Goal: Transaction & Acquisition: Book appointment/travel/reservation

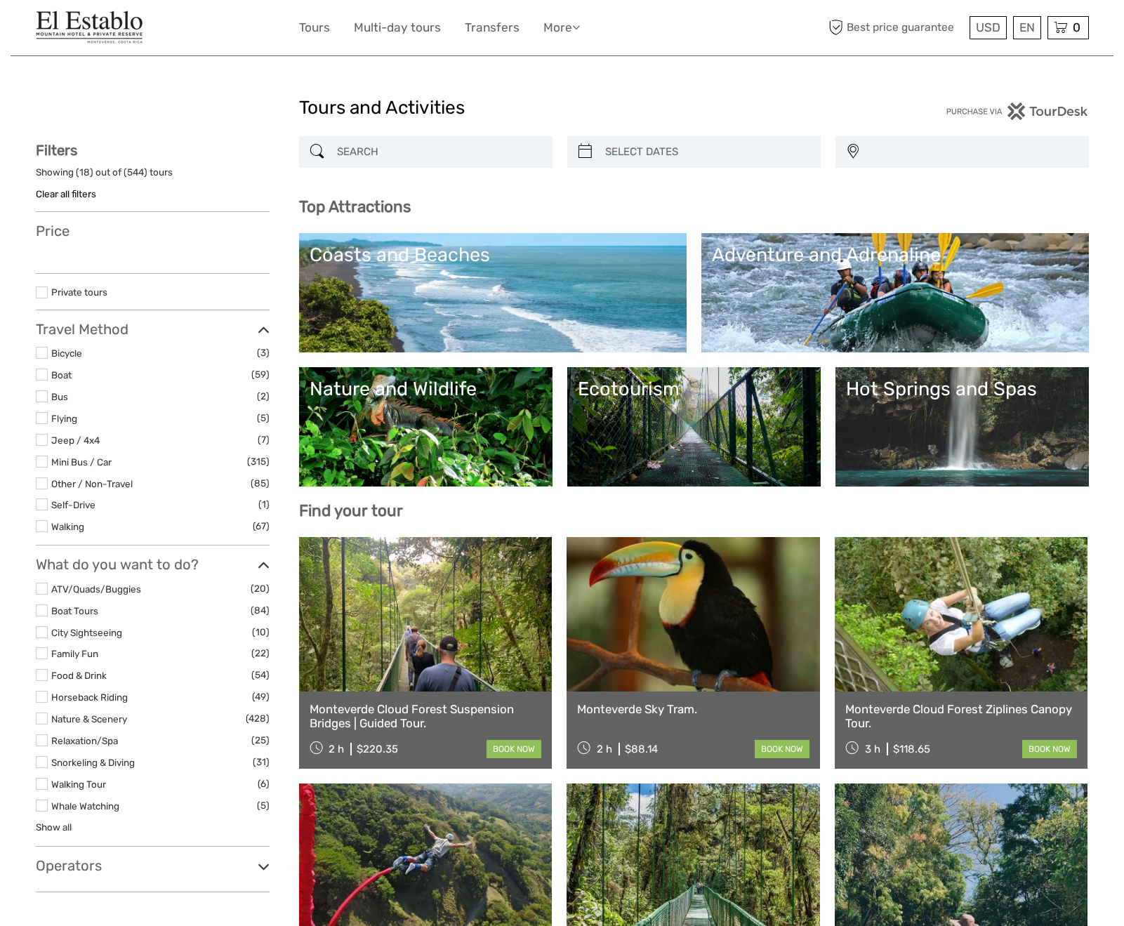
select select
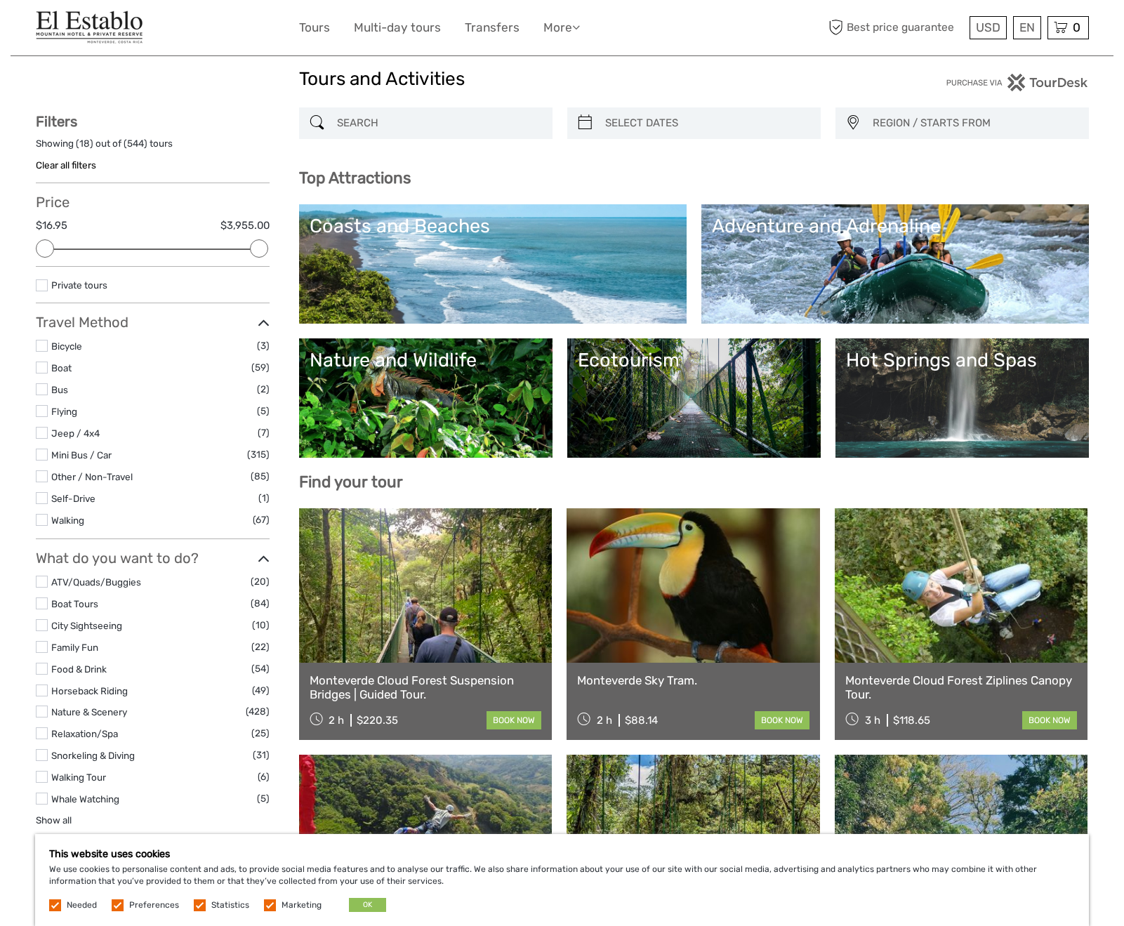
scroll to position [251, 0]
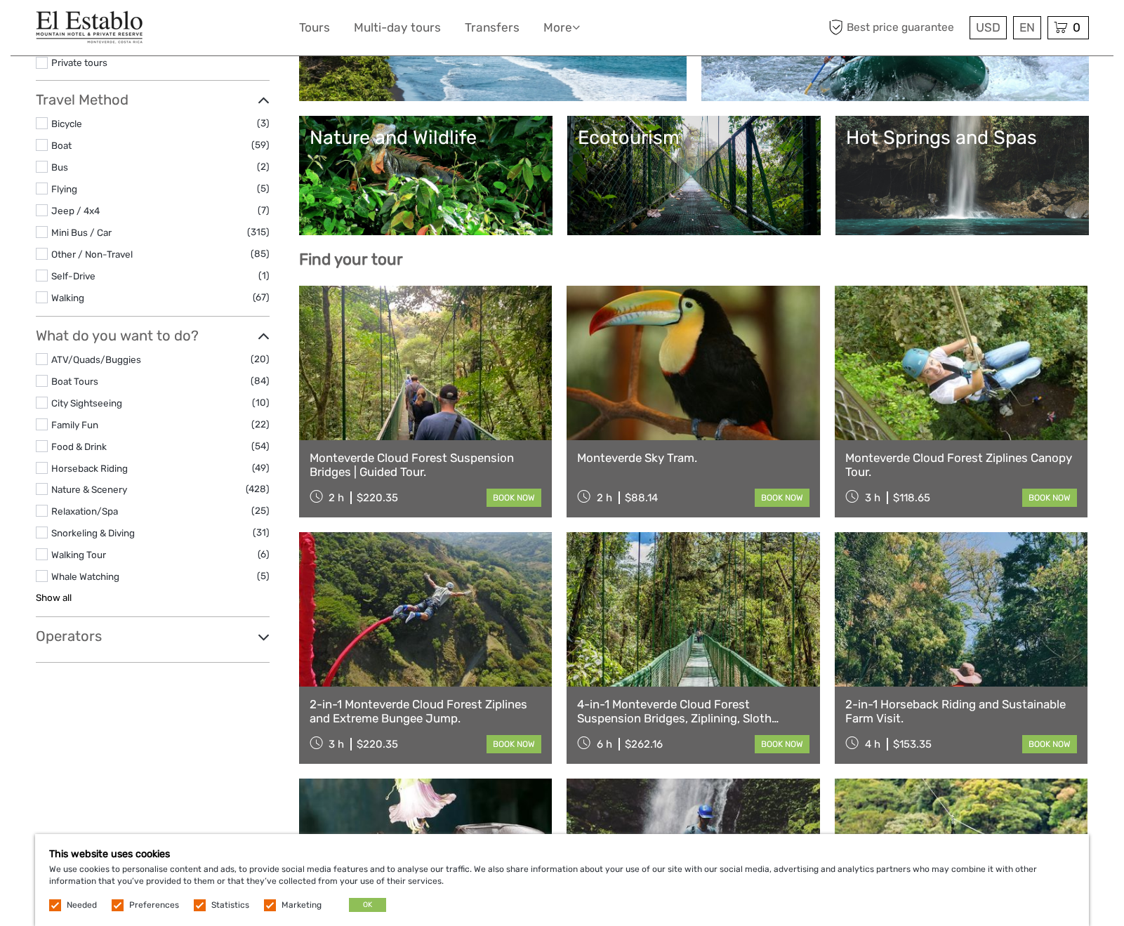
click at [45, 592] on link "Show all" at bounding box center [54, 597] width 36 height 11
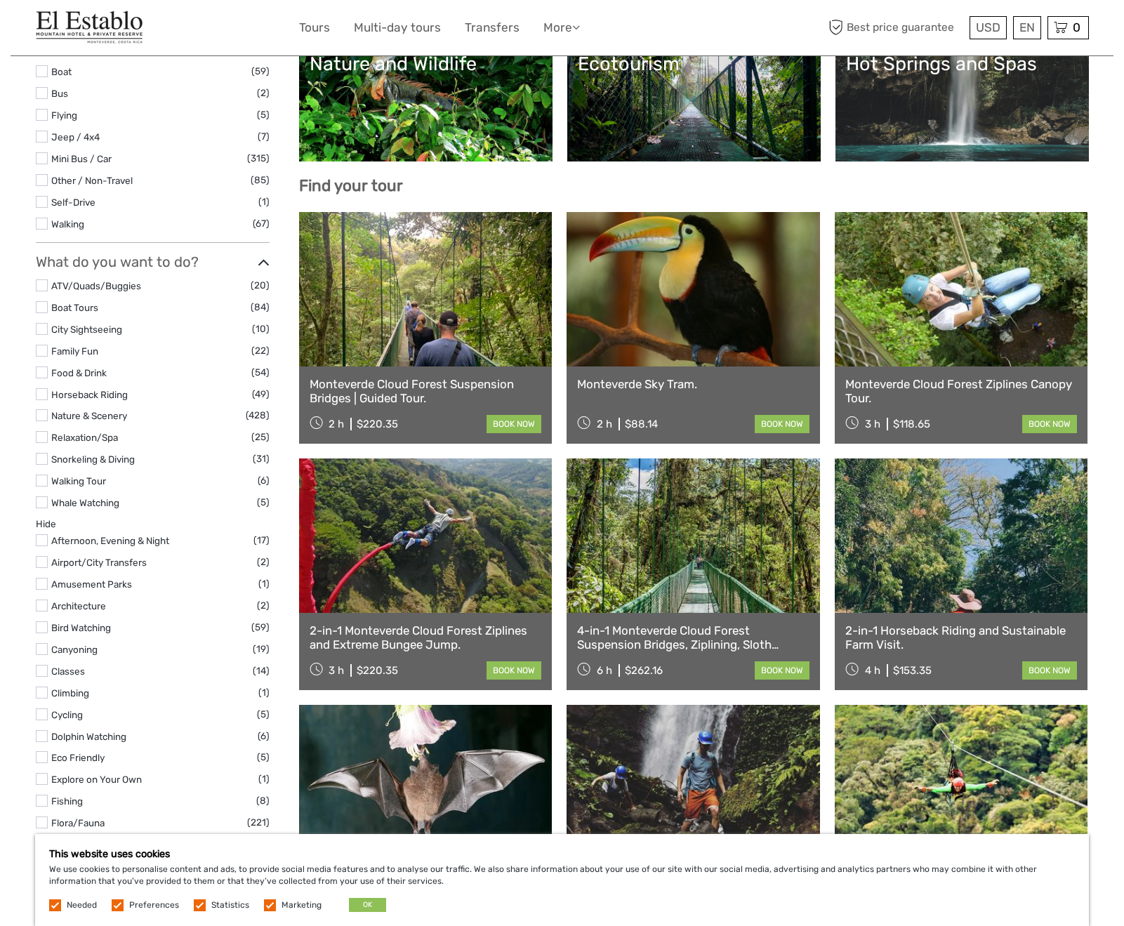
scroll to position [360, 0]
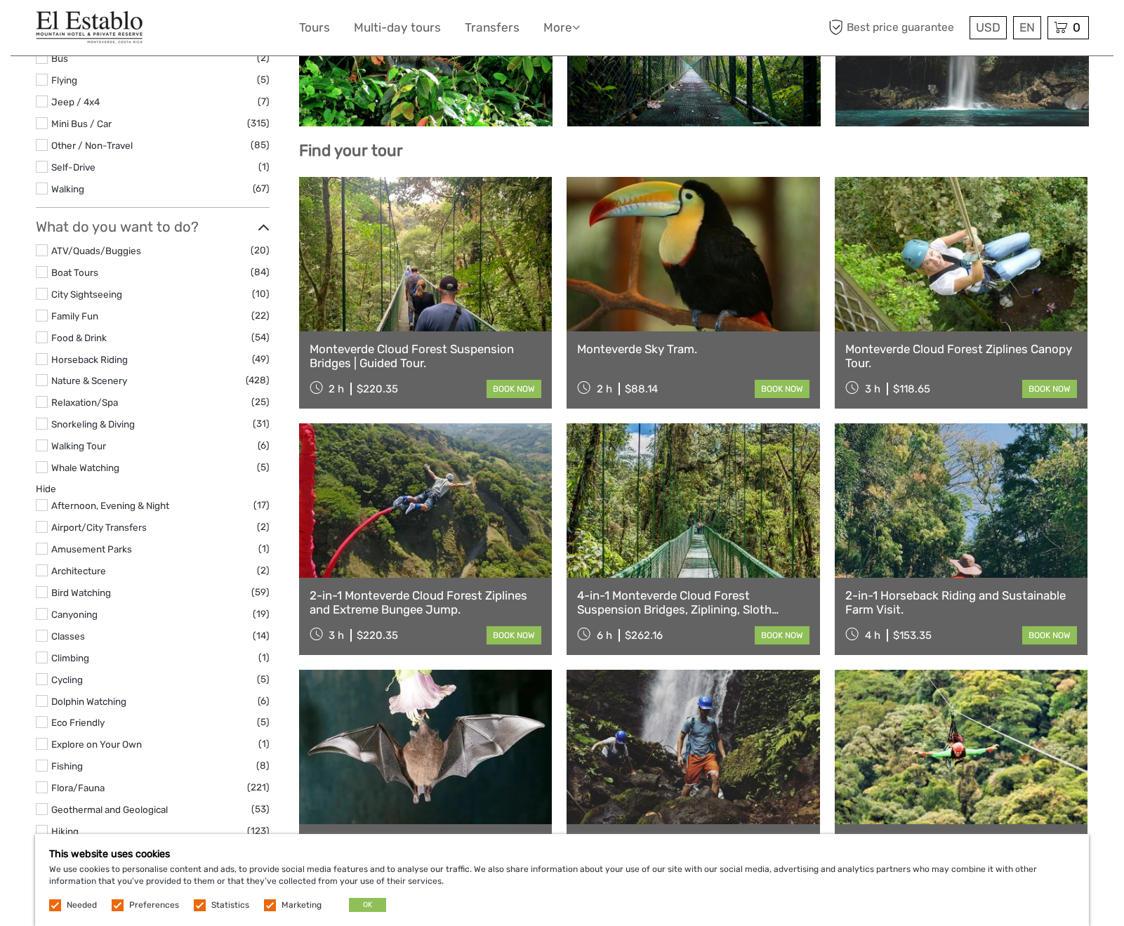
click at [41, 374] on label at bounding box center [42, 380] width 12 height 12
click at [0, 0] on input "checkbox" at bounding box center [0, 0] width 0 height 0
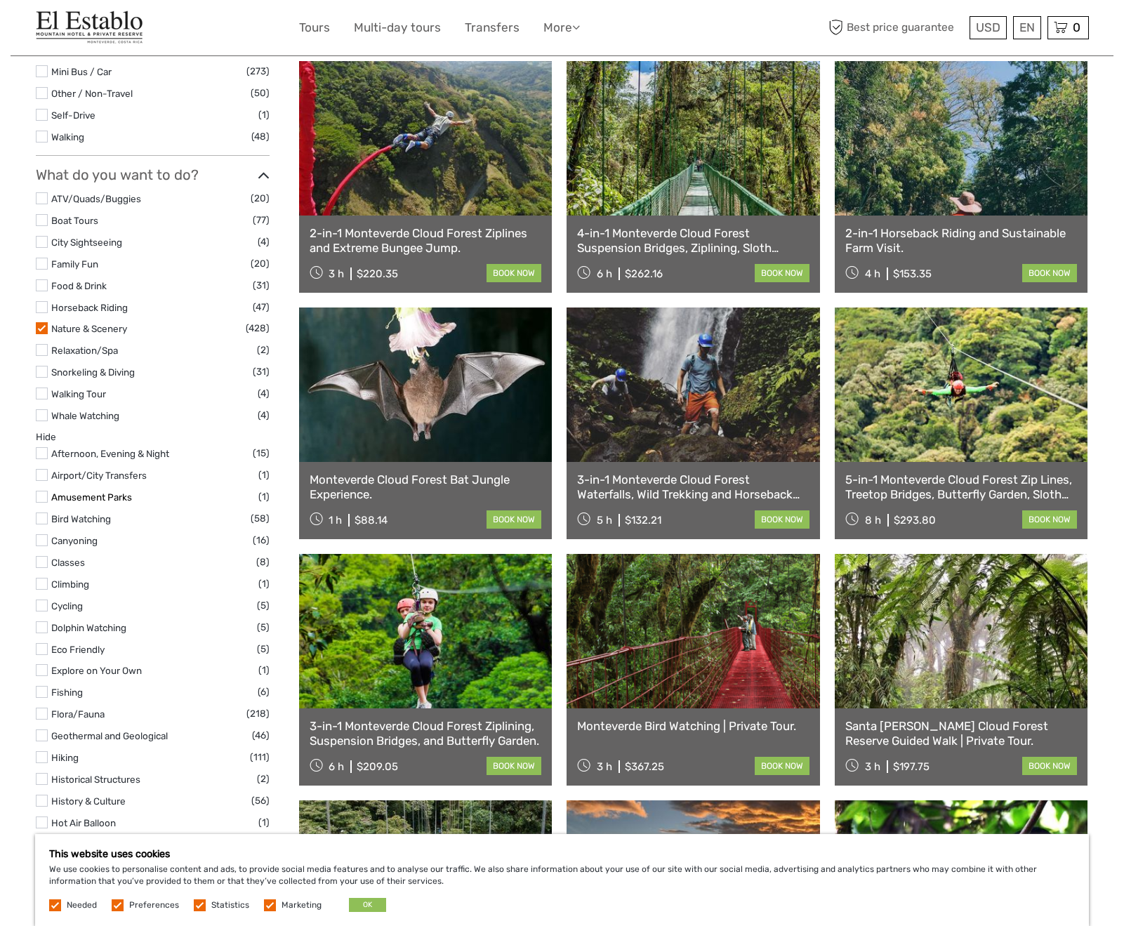
scroll to position [425, 0]
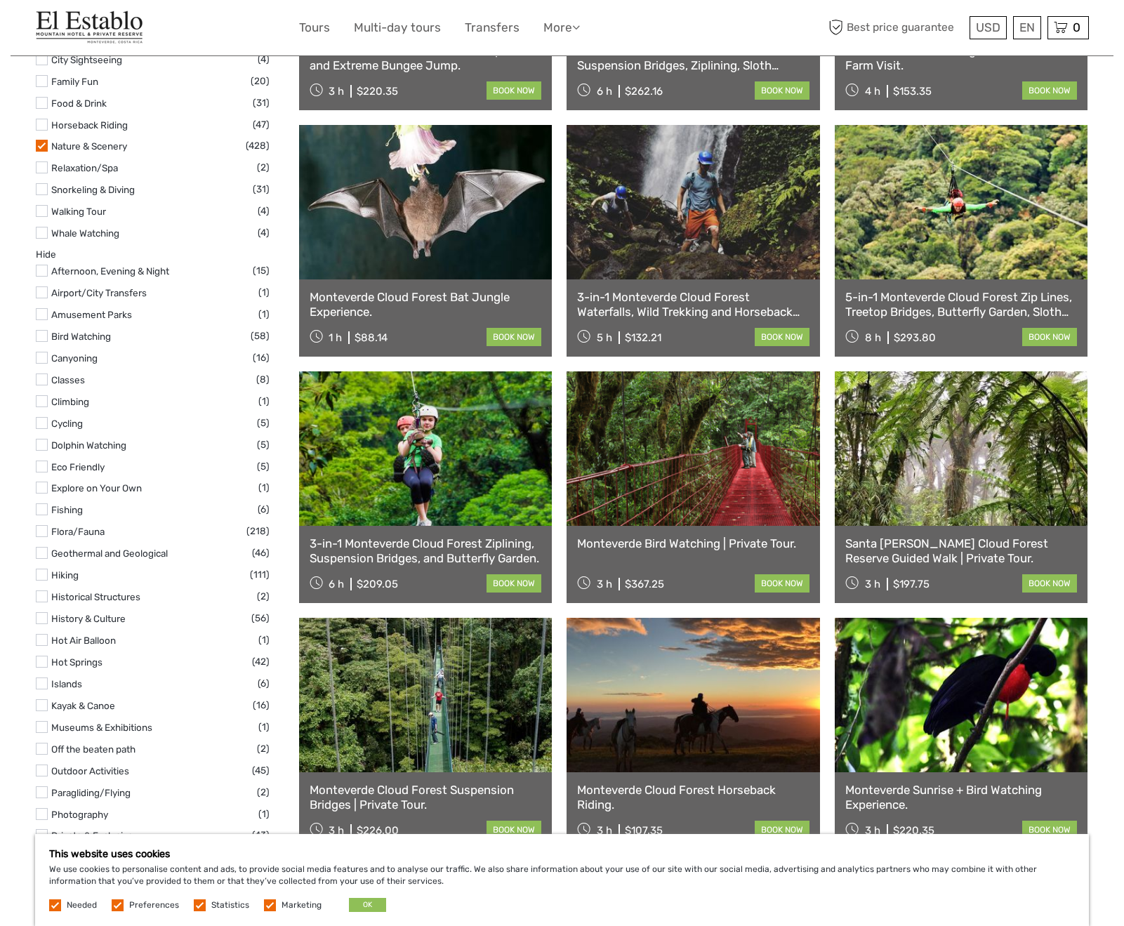
click at [37, 525] on label at bounding box center [42, 531] width 12 height 12
click at [0, 0] on input "checkbox" at bounding box center [0, 0] width 0 height 0
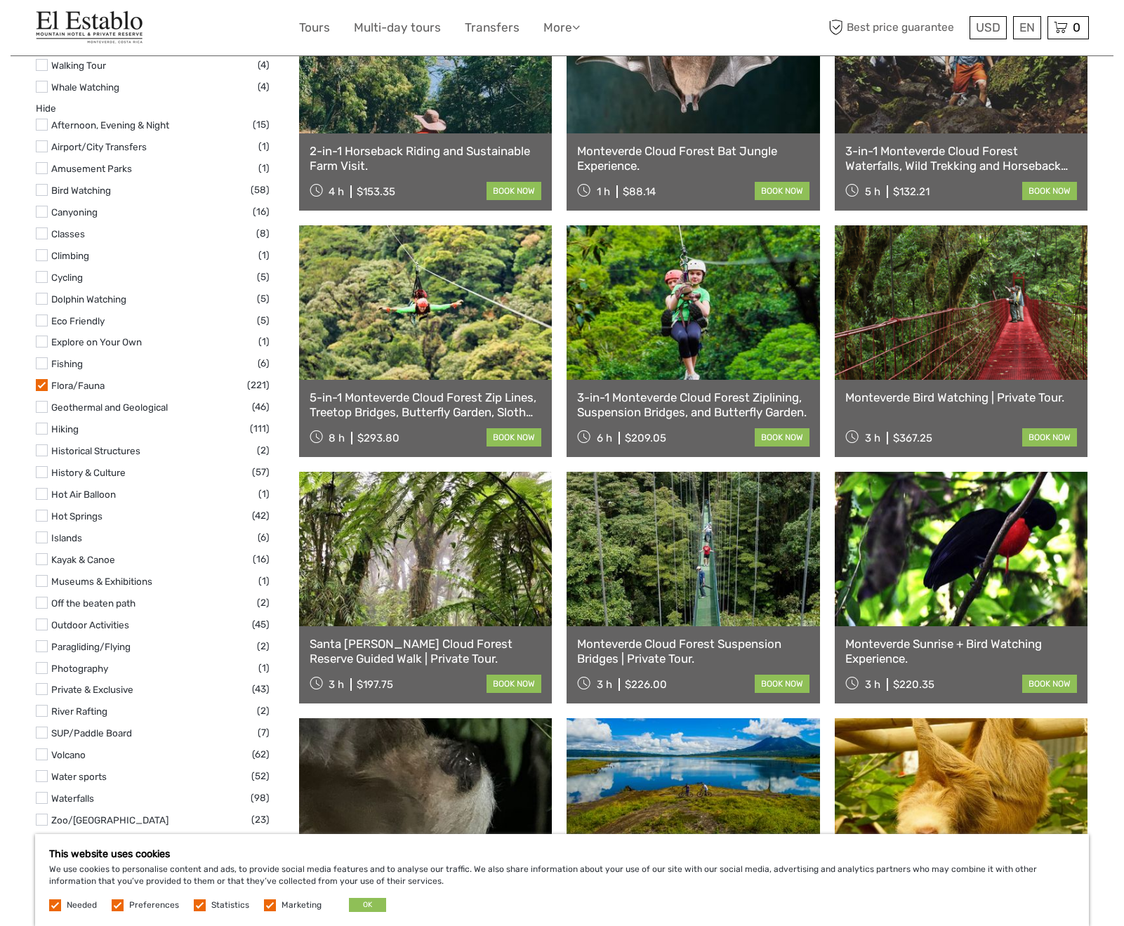
scroll to position [743, 0]
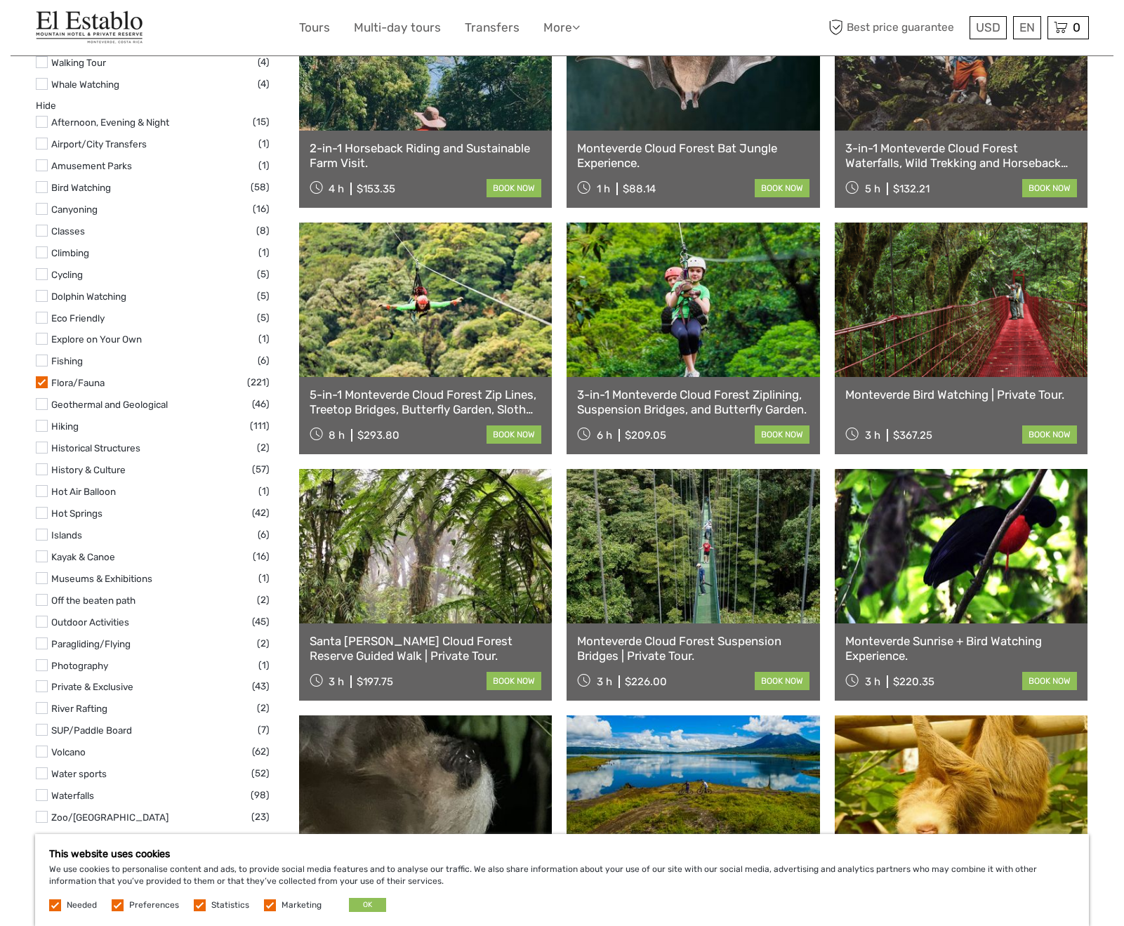
click at [44, 659] on label at bounding box center [42, 665] width 12 height 12
click at [0, 0] on input "checkbox" at bounding box center [0, 0] width 0 height 0
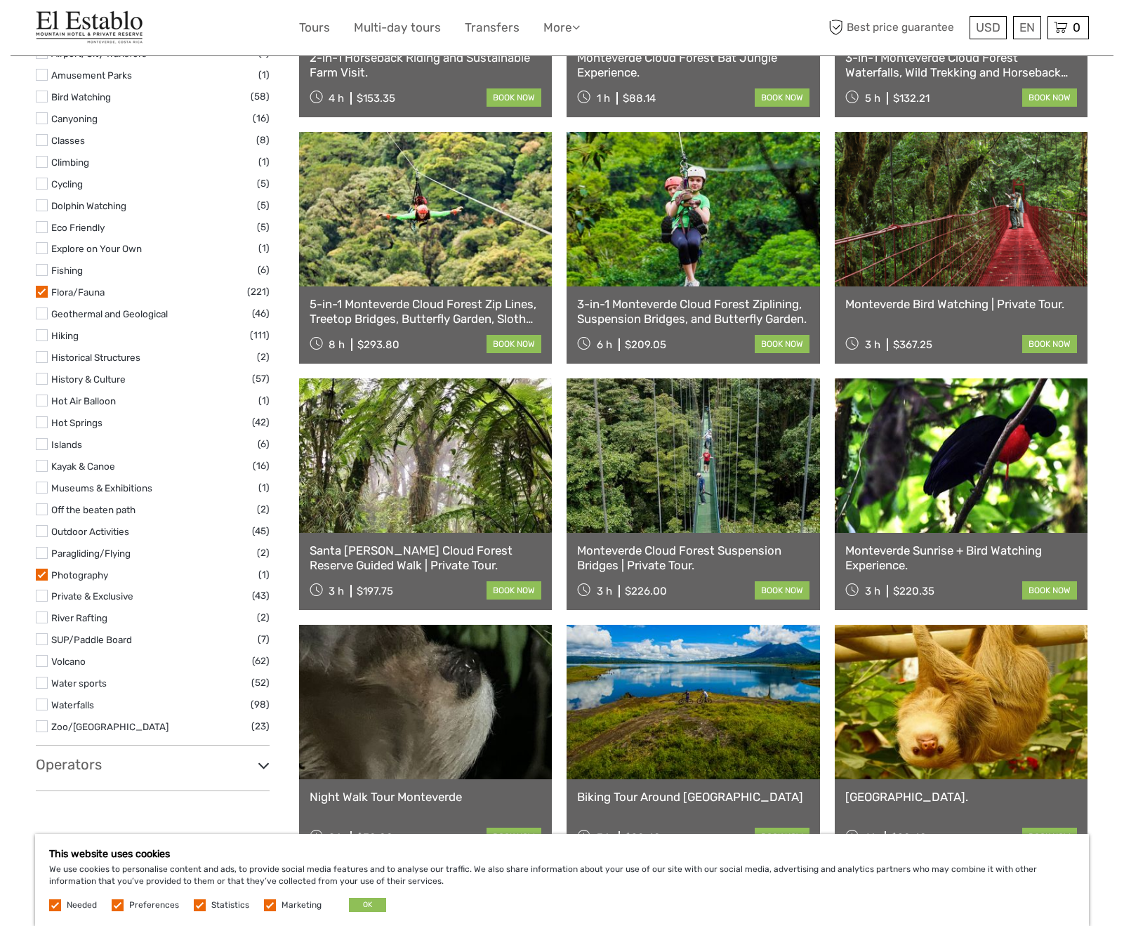
scroll to position [876, 0]
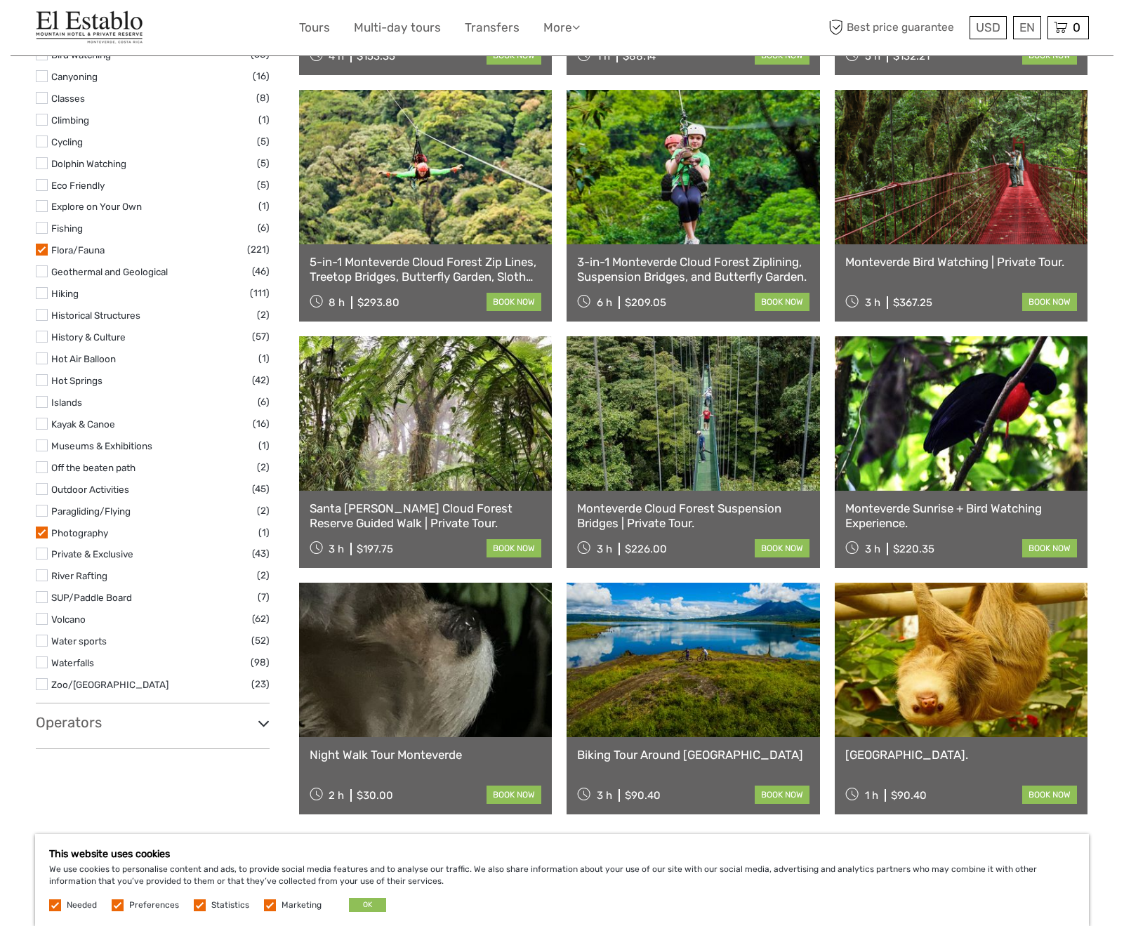
click at [264, 904] on label at bounding box center [270, 905] width 12 height 12
click at [0, 0] on input "checkbox" at bounding box center [0, 0] width 0 height 0
click at [194, 903] on label at bounding box center [200, 905] width 12 height 12
click at [0, 0] on input "checkbox" at bounding box center [0, 0] width 0 height 0
click at [113, 903] on label at bounding box center [118, 905] width 12 height 12
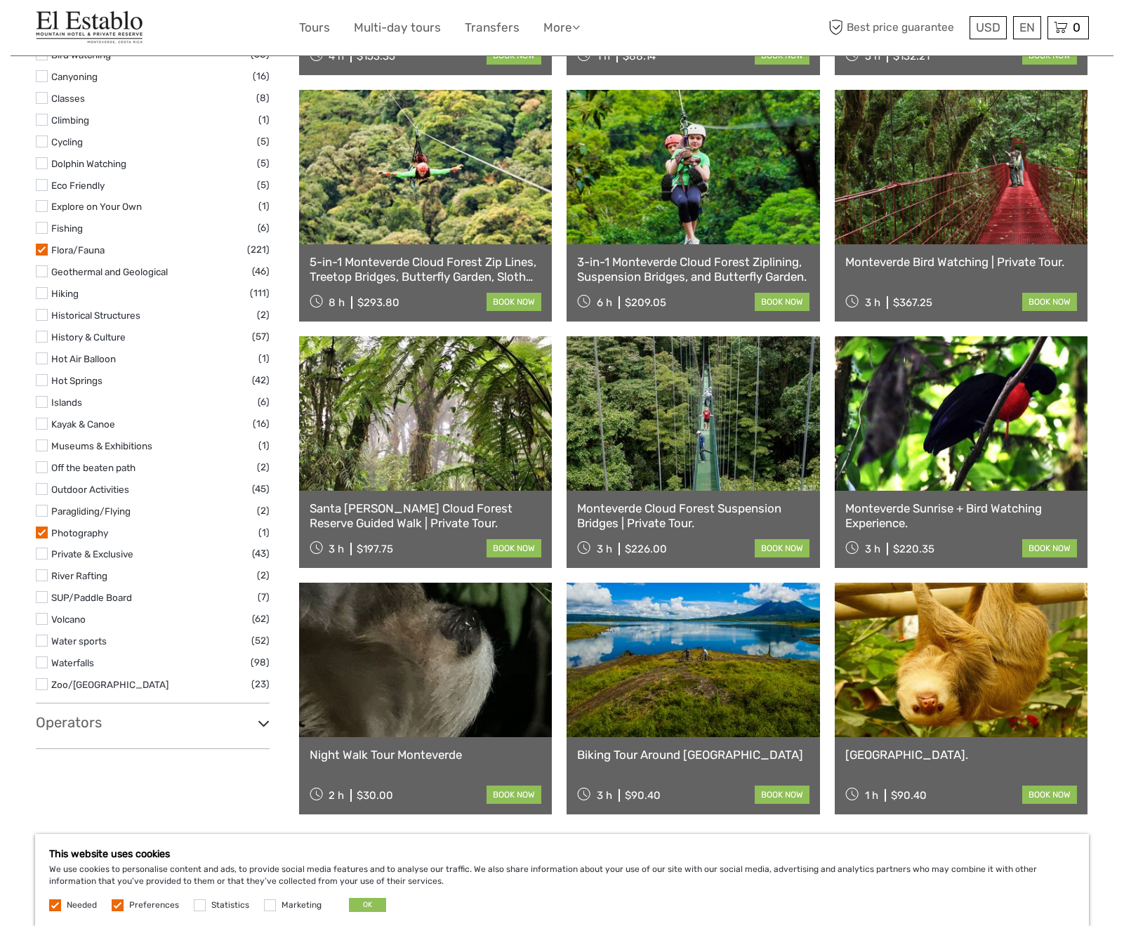
click at [0, 0] on input "checkbox" at bounding box center [0, 0] width 0 height 0
click at [352, 906] on button "OK" at bounding box center [367, 905] width 37 height 14
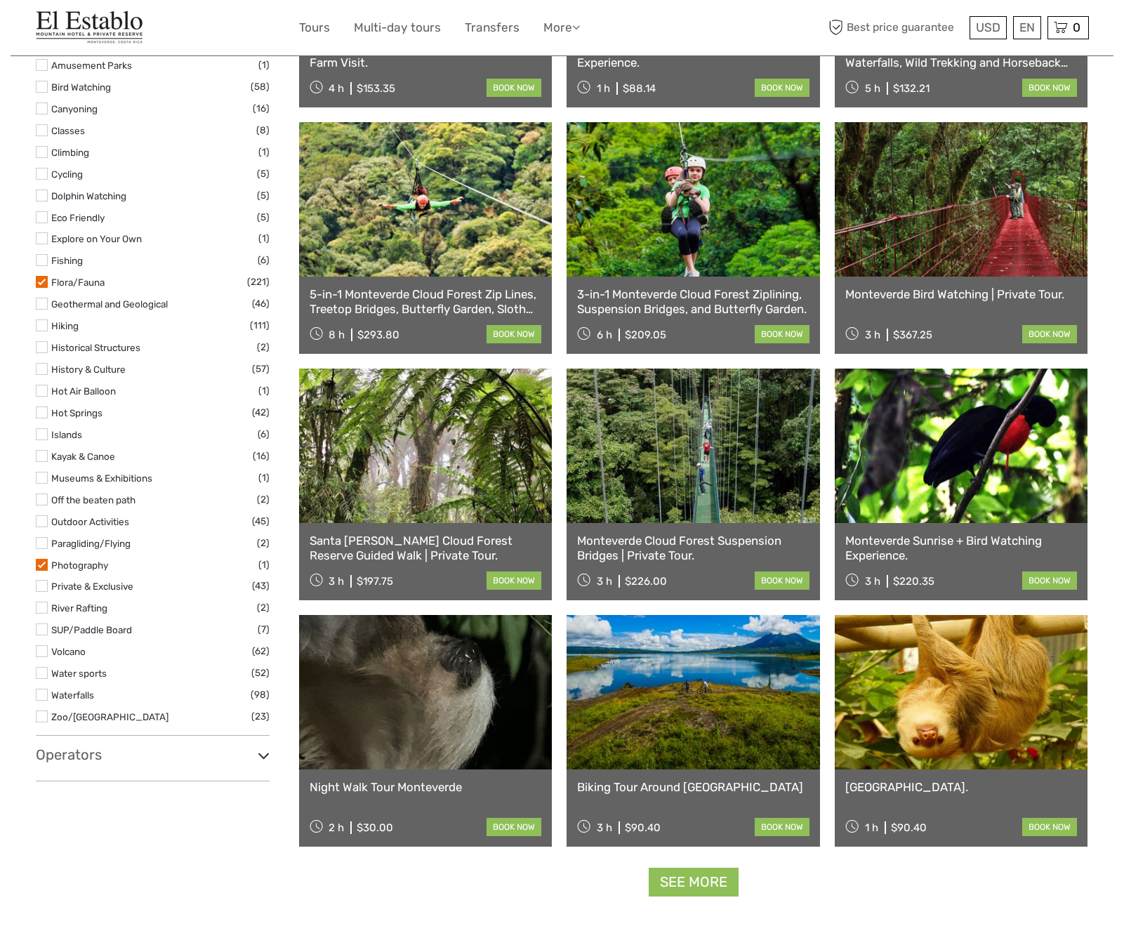
scroll to position [1024, 0]
